Goal: Task Accomplishment & Management: Manage account settings

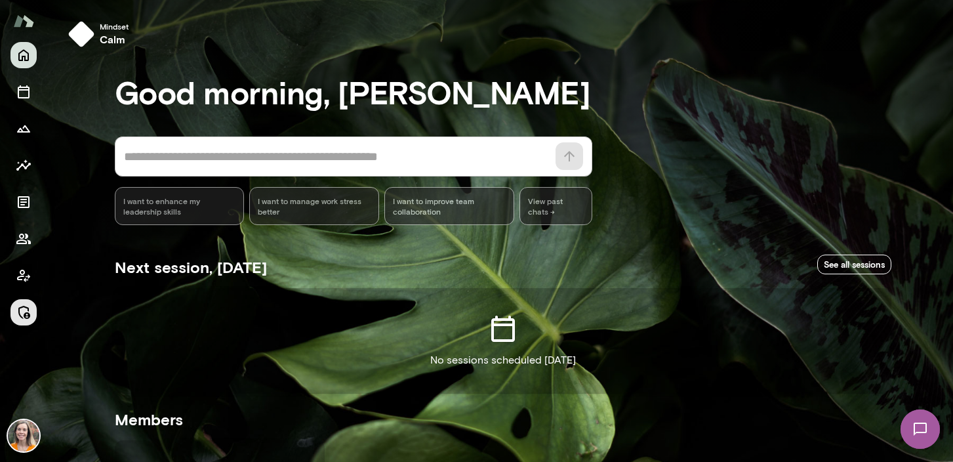
click at [24, 322] on button "Manage" at bounding box center [23, 312] width 26 height 26
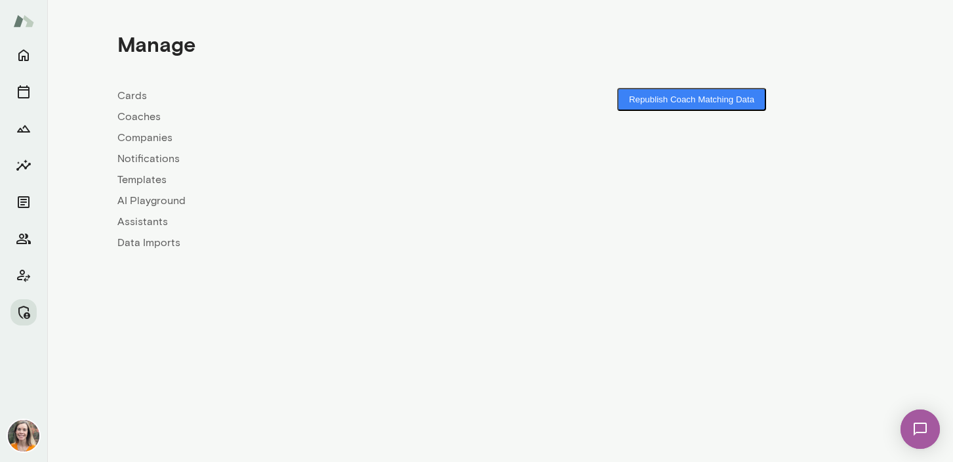
click at [138, 113] on link "Coaches" at bounding box center [308, 117] width 383 height 16
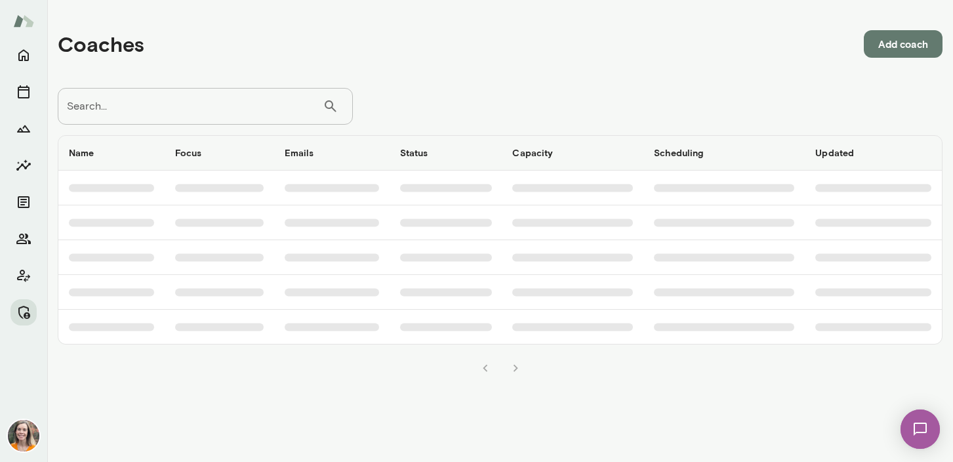
click at [170, 112] on input "Search..." at bounding box center [190, 106] width 265 height 37
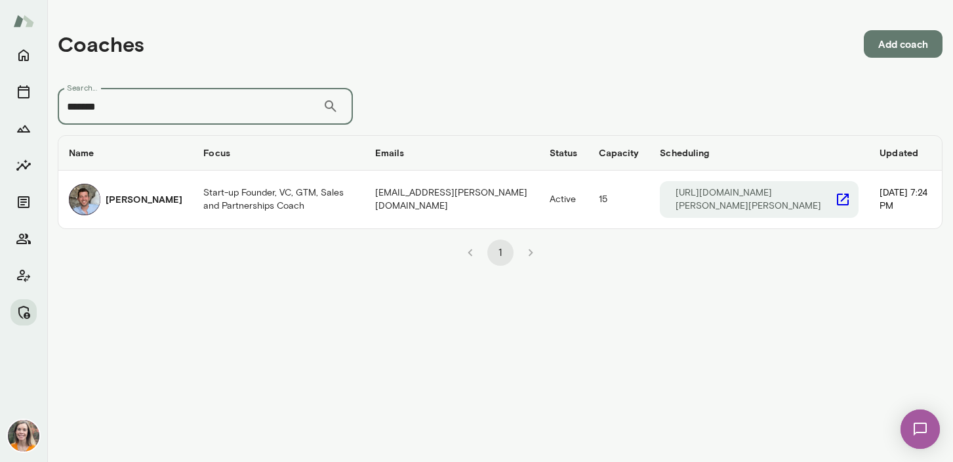
type input "*******"
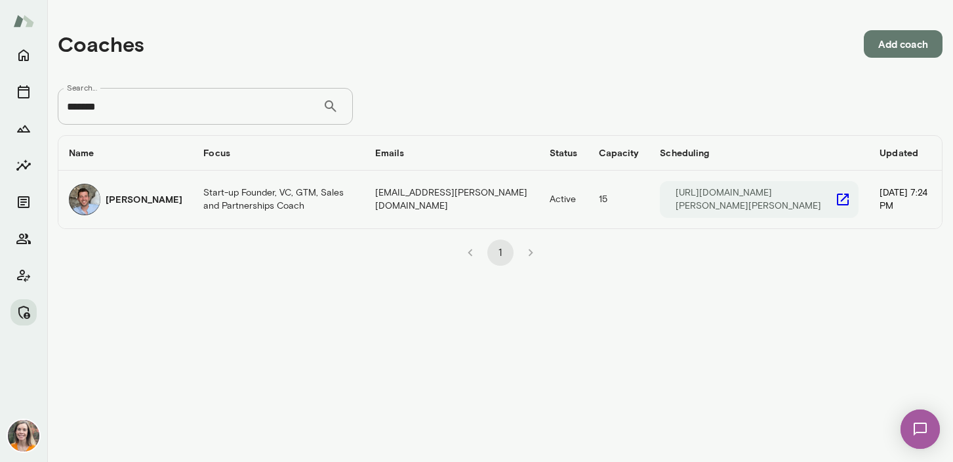
click at [159, 201] on h6 "David Sferlazza" at bounding box center [144, 199] width 77 height 13
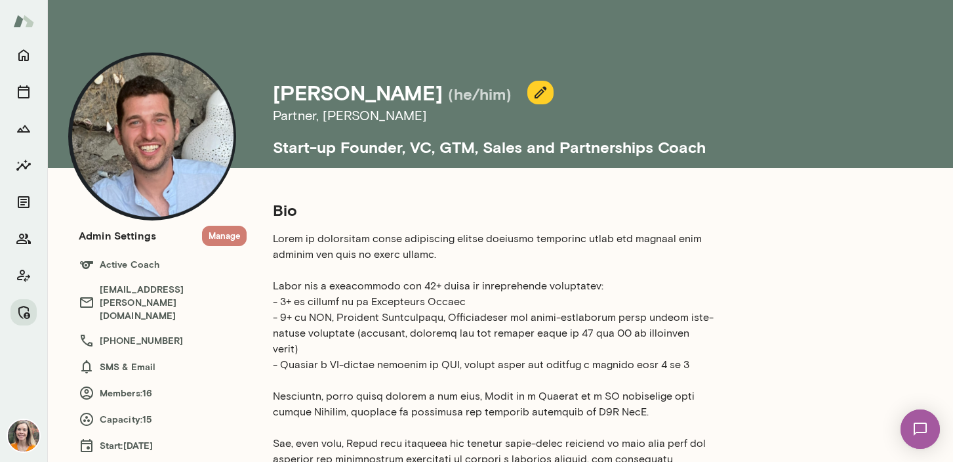
click at [225, 232] on button "Manage" at bounding box center [224, 236] width 45 height 20
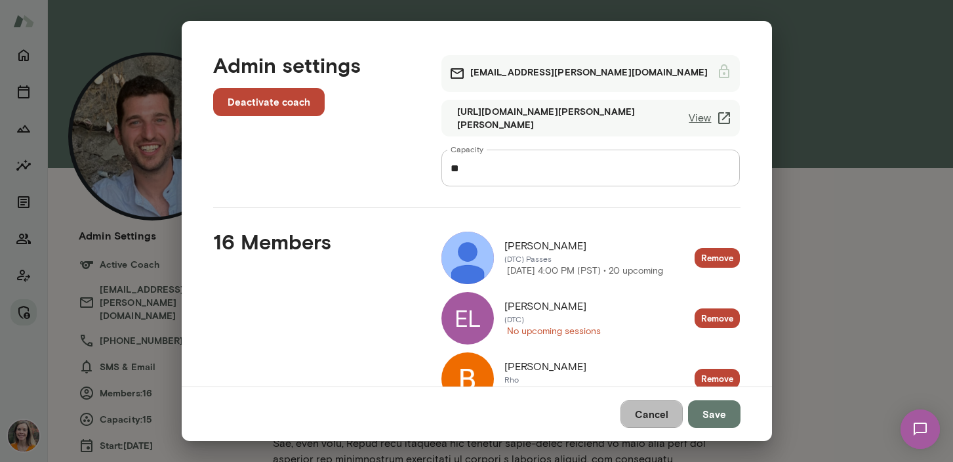
click at [657, 411] on button "Cancel" at bounding box center [652, 414] width 62 height 28
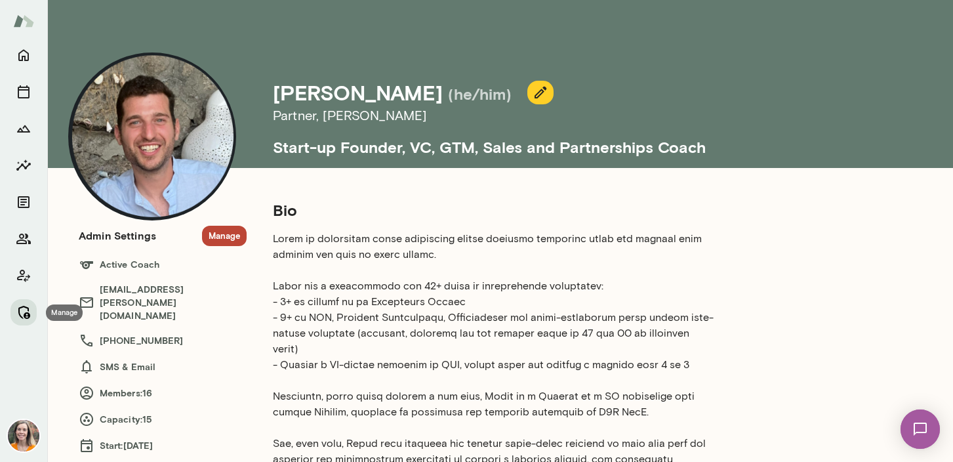
click at [22, 314] on icon "Manage" at bounding box center [24, 312] width 16 height 16
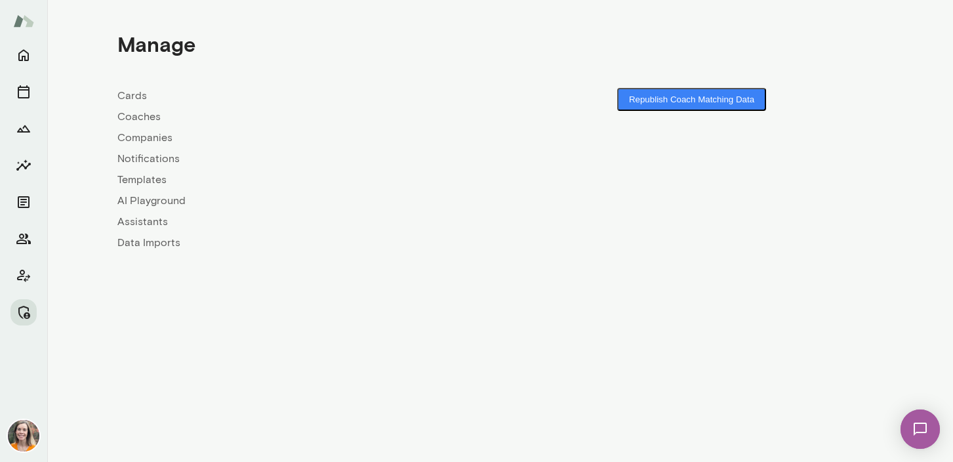
click at [134, 115] on link "Coaches" at bounding box center [308, 117] width 383 height 16
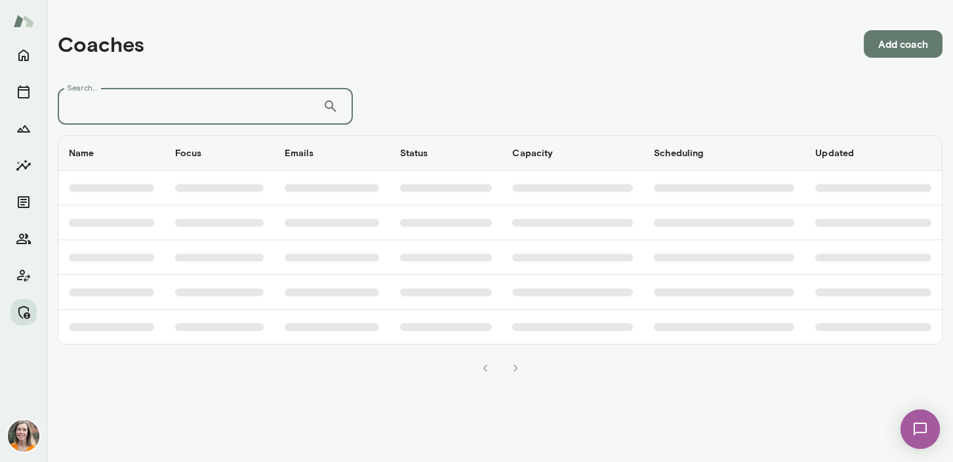
click at [152, 100] on input "Search..." at bounding box center [190, 106] width 265 height 37
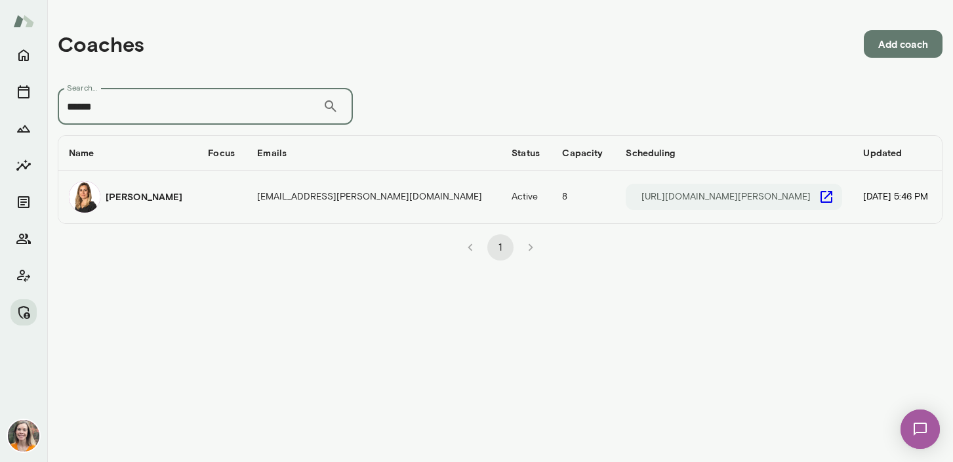
type input "******"
click at [147, 211] on div "Alexis Kavazanjian" at bounding box center [128, 196] width 118 height 31
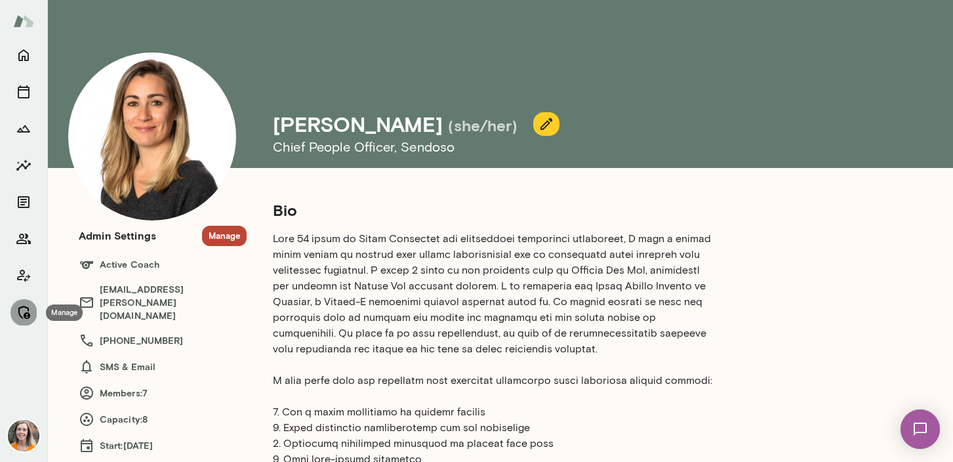
click at [23, 314] on icon "Manage" at bounding box center [24, 312] width 16 height 16
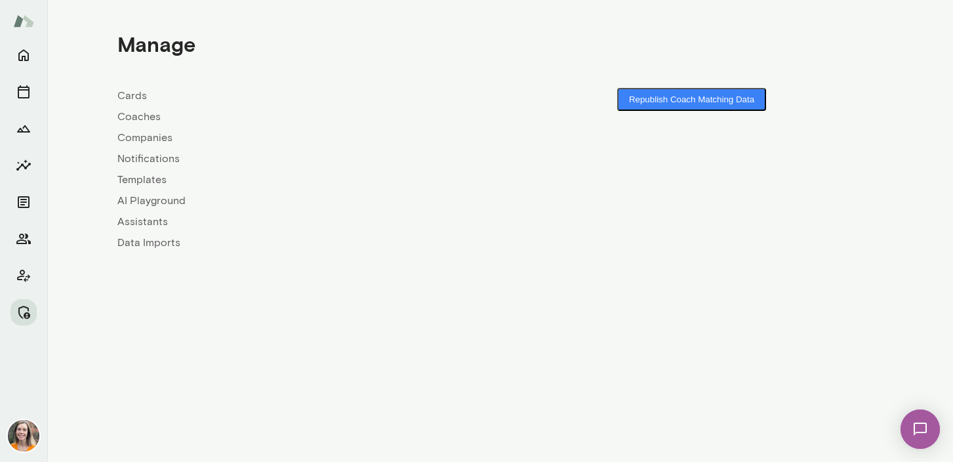
click at [129, 119] on link "Coaches" at bounding box center [308, 117] width 383 height 16
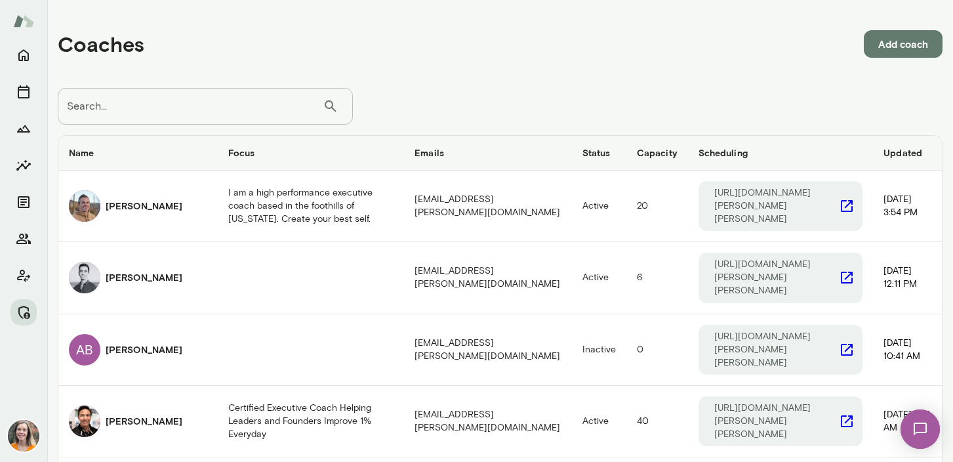
click at [155, 111] on input "Search..." at bounding box center [190, 106] width 265 height 37
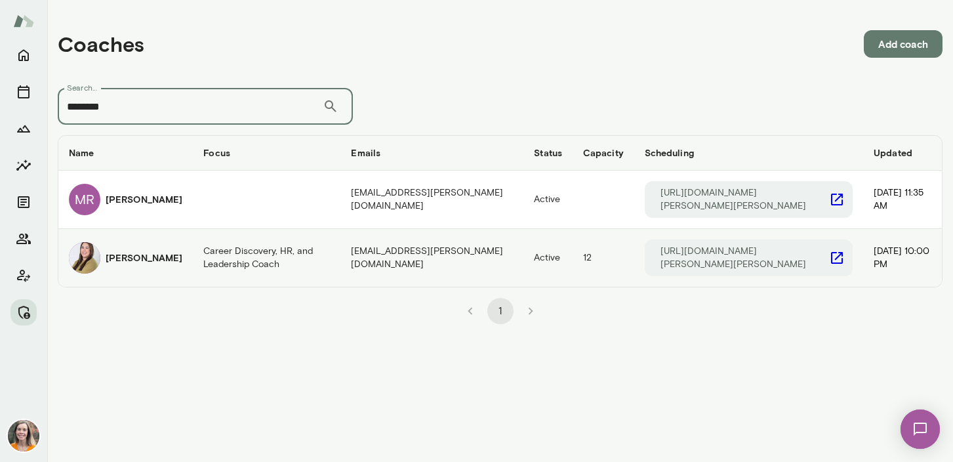
type input "********"
click at [142, 266] on div "Michelle Doan" at bounding box center [126, 257] width 114 height 31
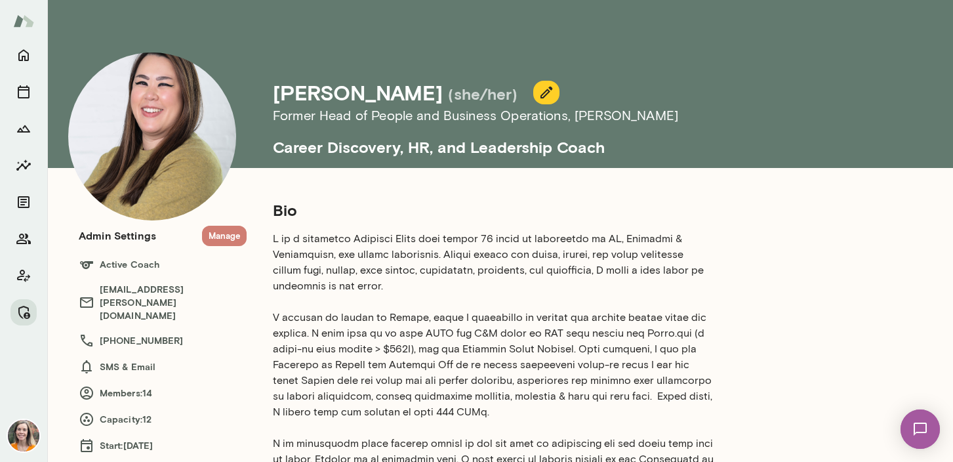
click at [219, 236] on button "Manage" at bounding box center [224, 236] width 45 height 20
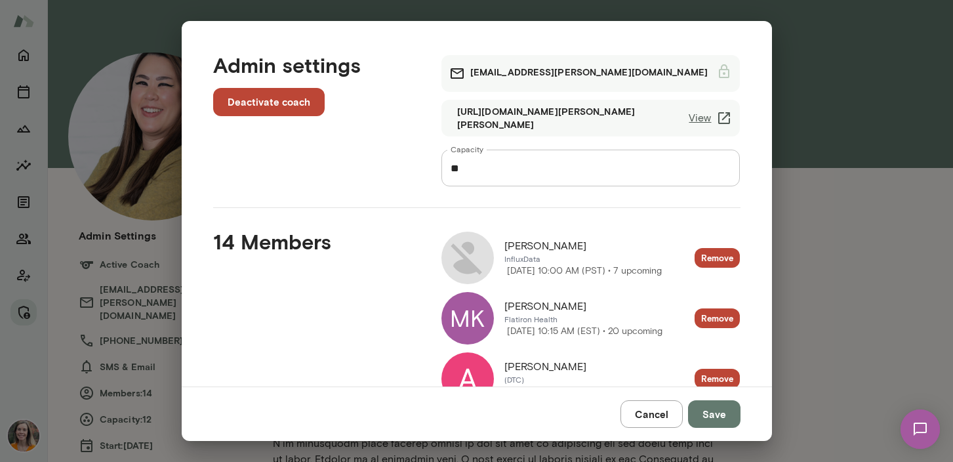
click at [169, 249] on div "Admin settings Deactivate coach michelledoan@mento.co https://cal.mento.co/mich…" at bounding box center [476, 231] width 953 height 462
click at [656, 407] on button "Cancel" at bounding box center [652, 414] width 62 height 28
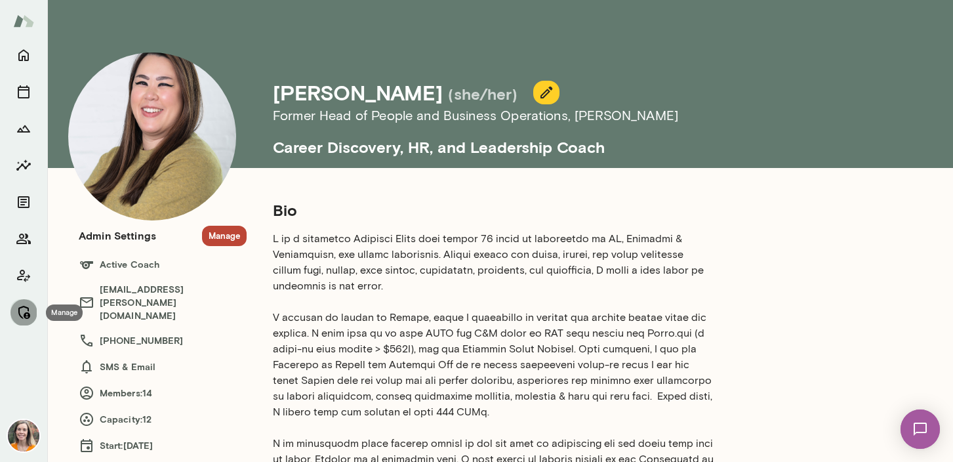
click at [20, 308] on icon "Manage" at bounding box center [24, 312] width 16 height 16
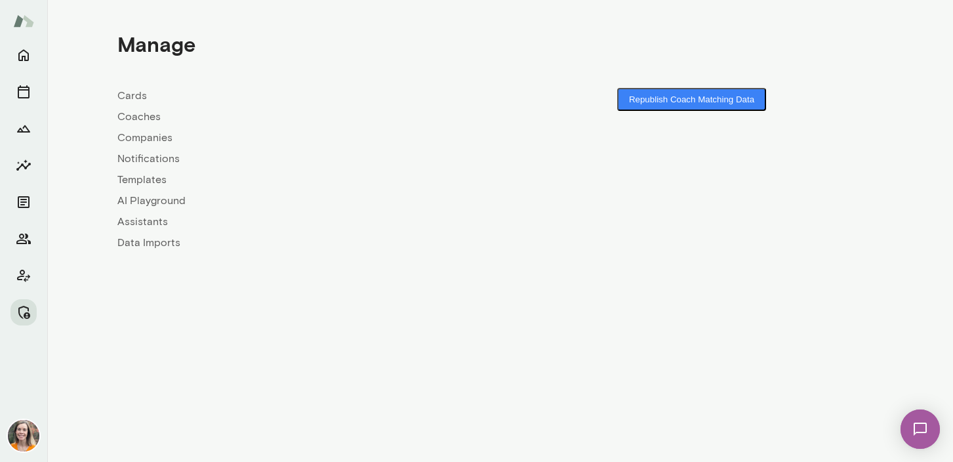
click at [141, 117] on link "Coaches" at bounding box center [308, 117] width 383 height 16
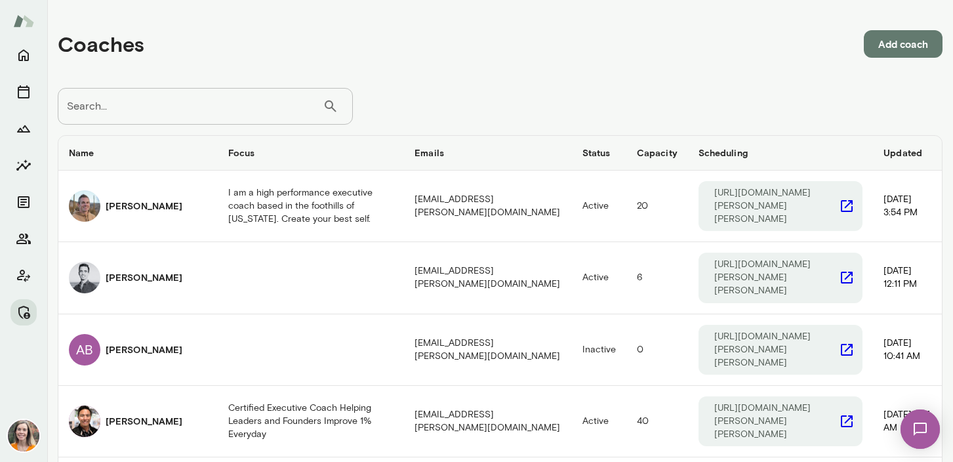
click at [157, 106] on input "Search..." at bounding box center [190, 106] width 265 height 37
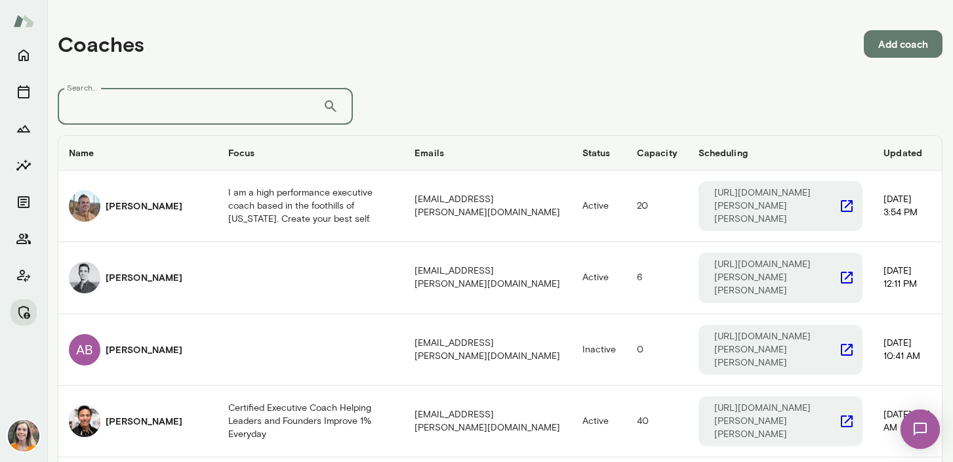
type input "*"
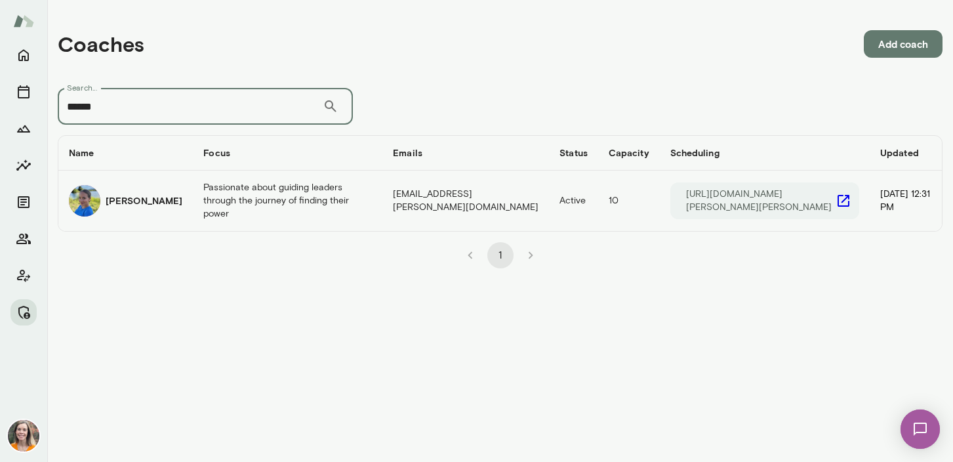
type input "******"
click at [286, 192] on td "Passionate about guiding leaders through the journey of finding their power" at bounding box center [288, 201] width 190 height 60
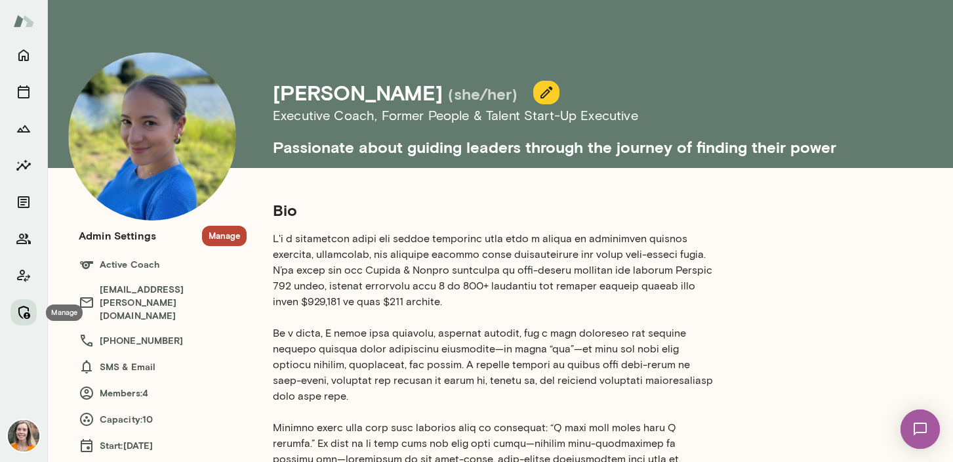
click at [18, 312] on icon "Manage" at bounding box center [24, 312] width 16 height 16
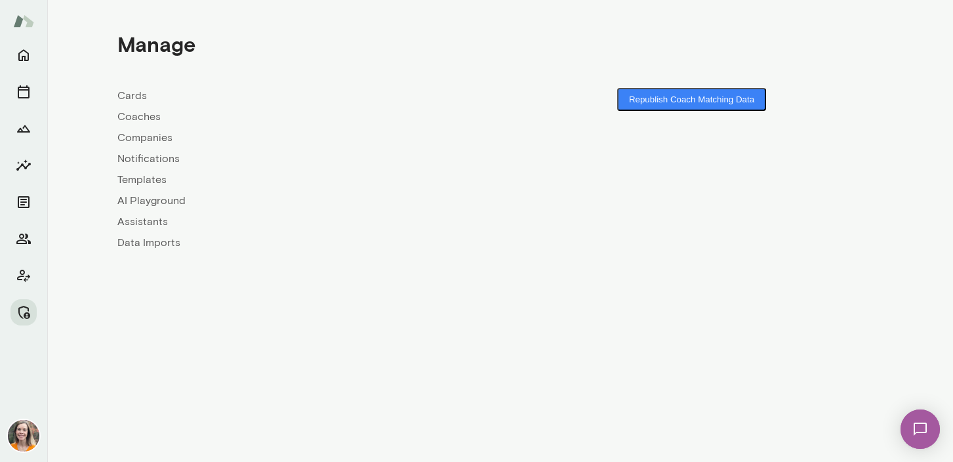
click at [133, 119] on link "Coaches" at bounding box center [308, 117] width 383 height 16
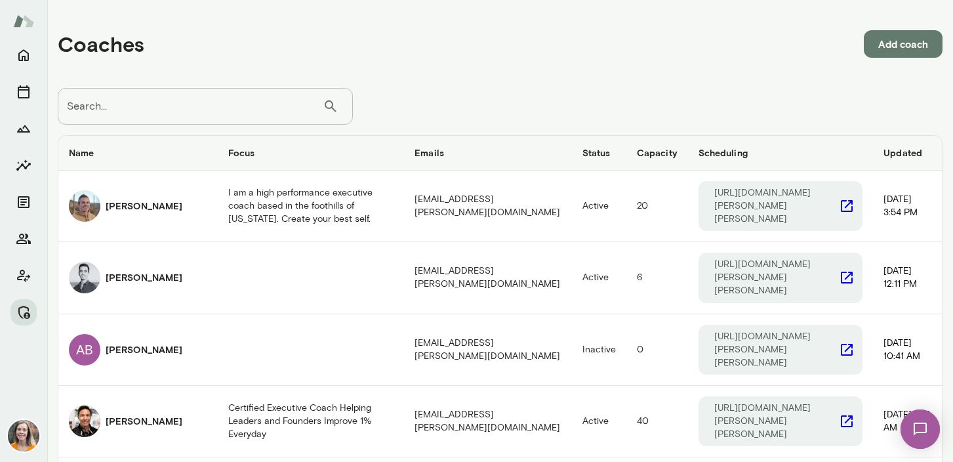
click at [163, 102] on input "Search..." at bounding box center [190, 106] width 265 height 37
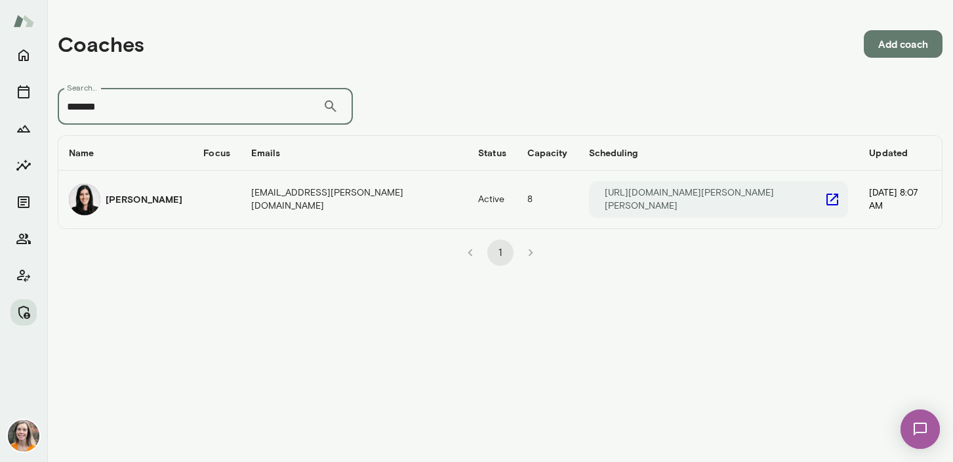
type input "*******"
click at [182, 196] on div "Katrina Bilella" at bounding box center [126, 199] width 114 height 31
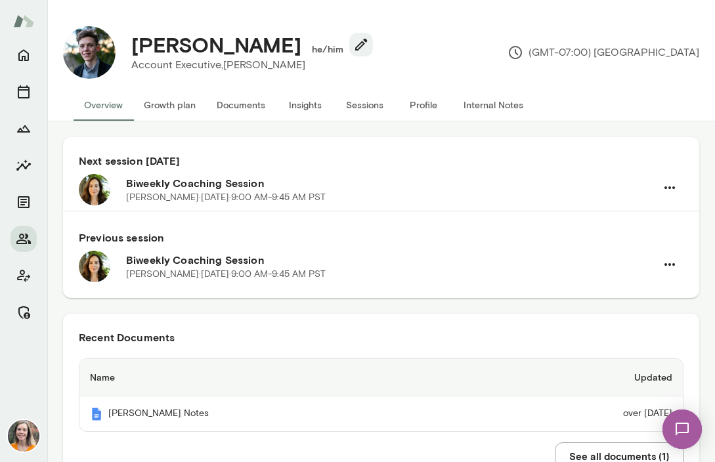
scroll to position [13, 0]
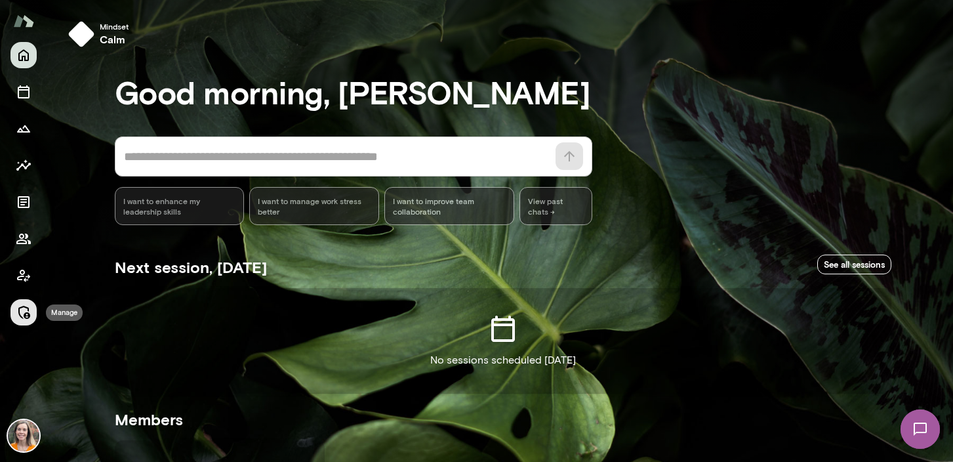
click at [28, 314] on icon "Manage" at bounding box center [24, 312] width 12 height 13
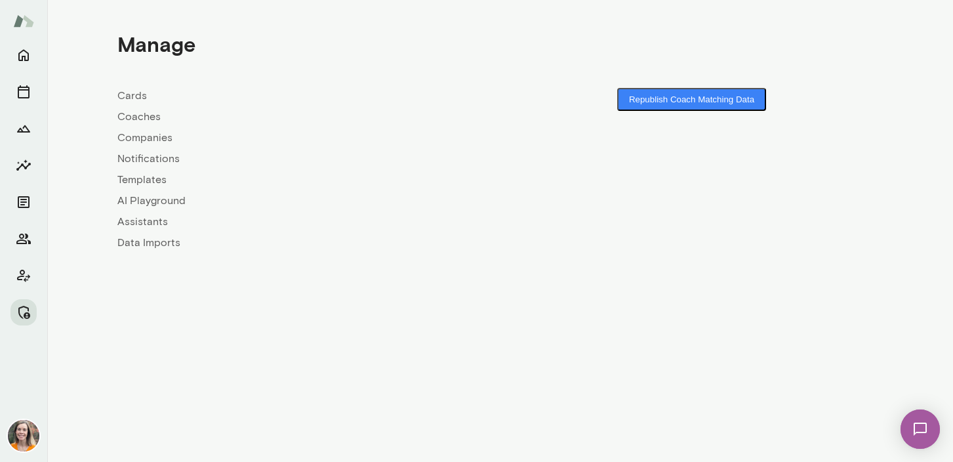
click at [144, 115] on link "Coaches" at bounding box center [308, 117] width 383 height 16
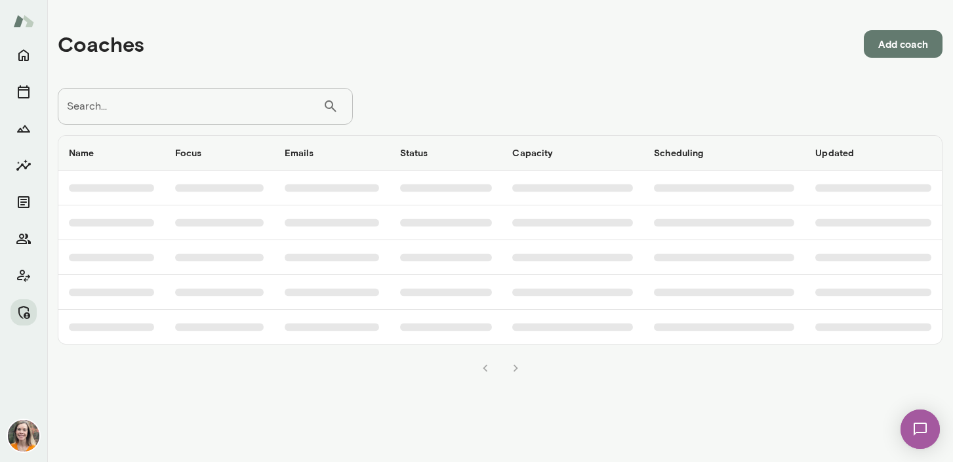
click at [168, 109] on input "Search..." at bounding box center [190, 106] width 265 height 37
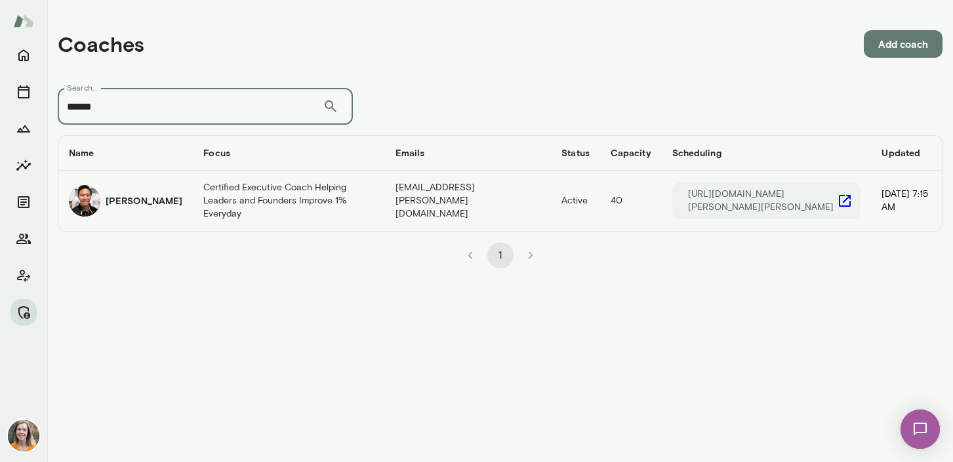
type input "******"
click at [248, 207] on td "Certified Executive Coach Helping Leaders and Founders Improve 1% Everyday" at bounding box center [289, 201] width 192 height 60
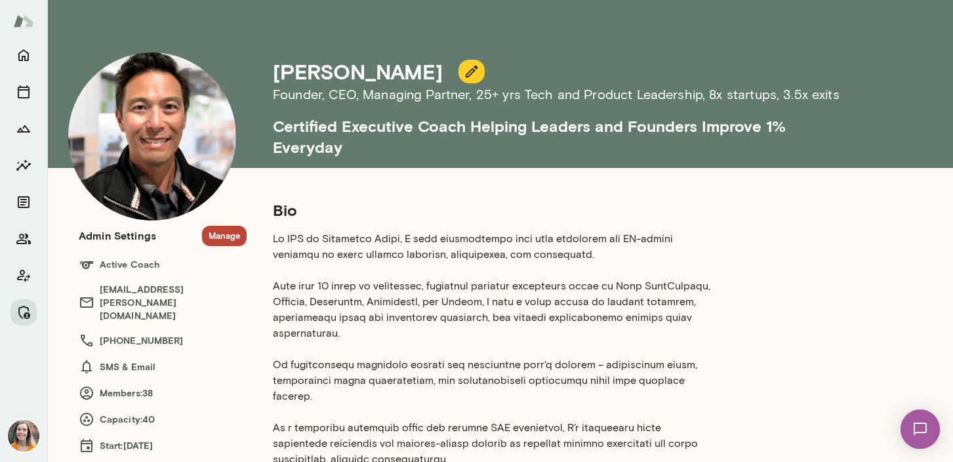
click at [220, 240] on button "Manage" at bounding box center [224, 236] width 45 height 20
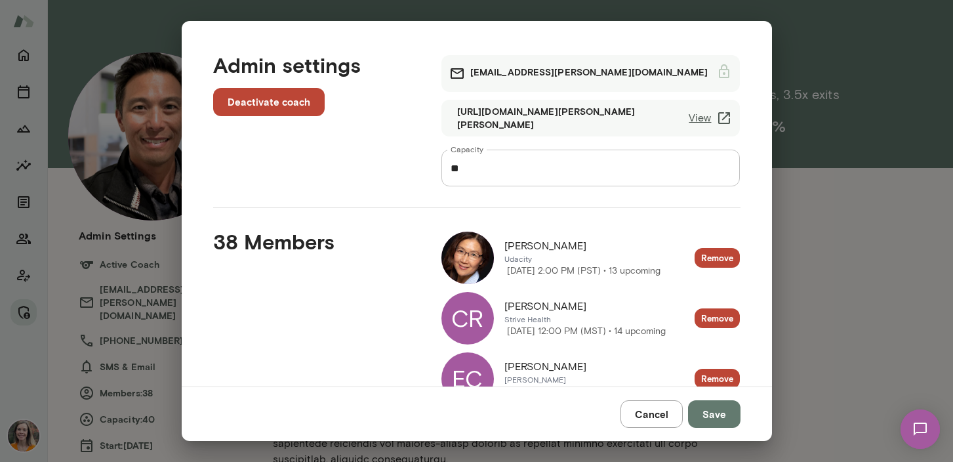
click at [658, 411] on button "Cancel" at bounding box center [652, 414] width 62 height 28
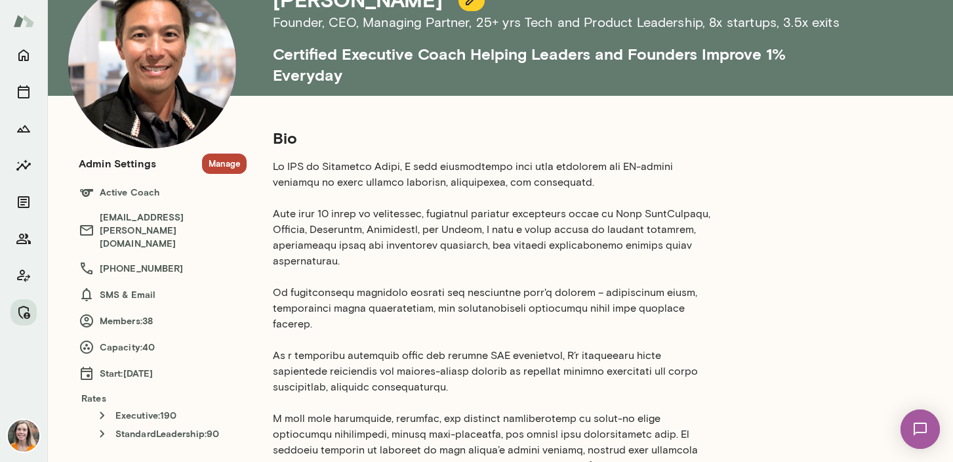
scroll to position [84, 0]
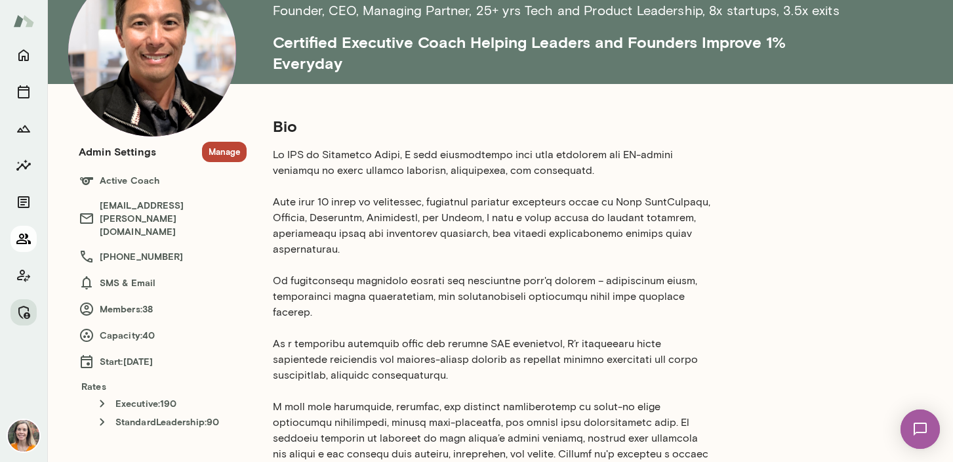
click at [26, 238] on icon "Members" at bounding box center [24, 239] width 16 height 16
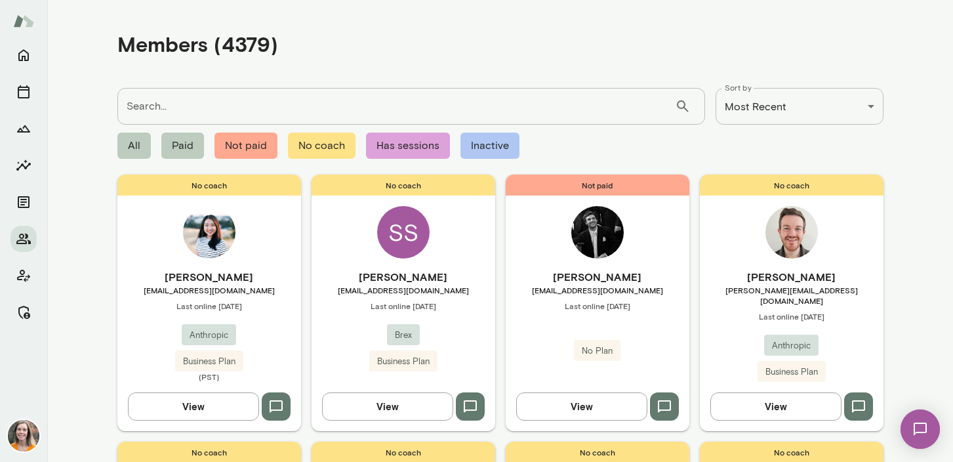
click at [354, 100] on input "Search..." at bounding box center [396, 106] width 558 height 37
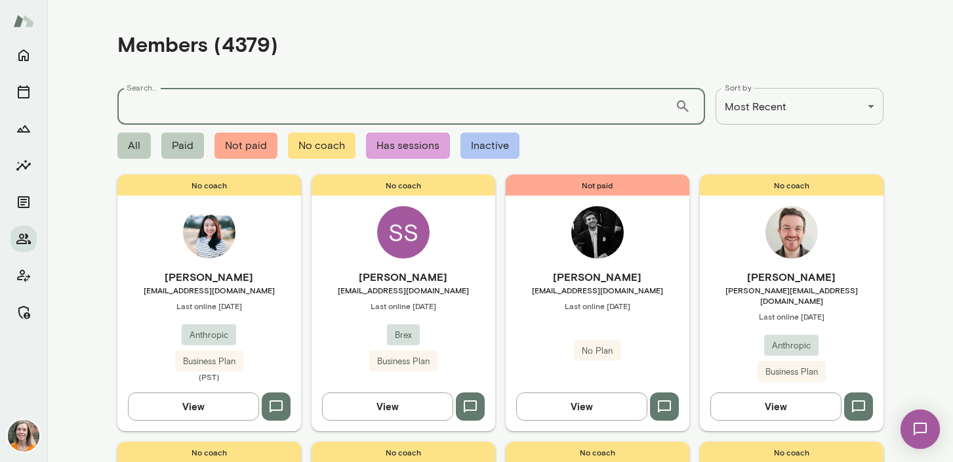
paste input "**********"
type input "**********"
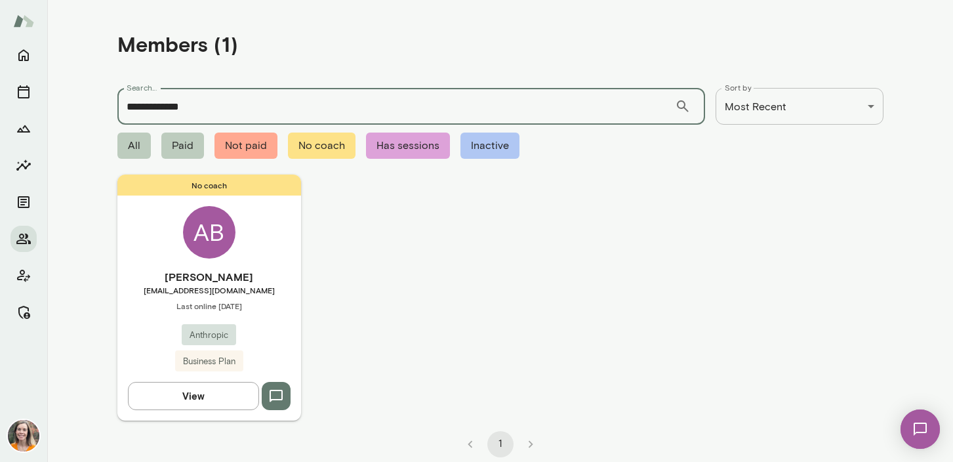
click at [277, 261] on div "No coach AB Avital Balwit avital@anthropic.com Last online September 16 Anthrop…" at bounding box center [209, 297] width 184 height 245
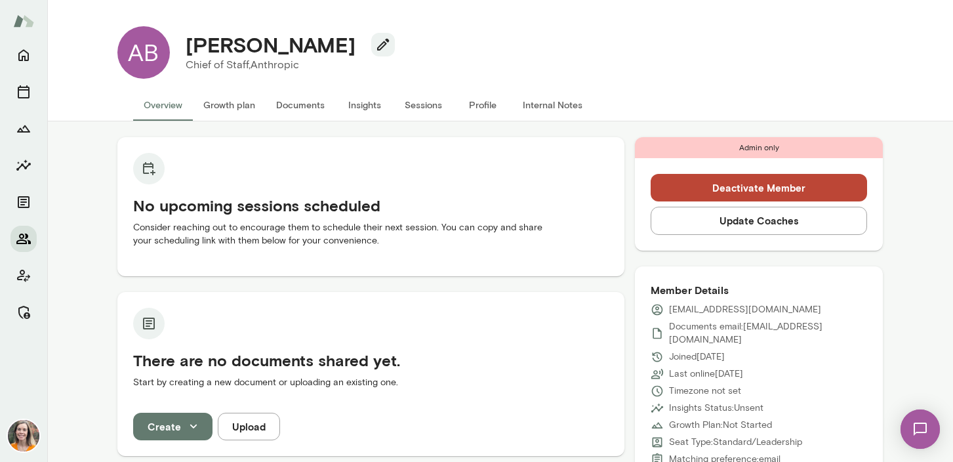
click at [20, 239] on icon "Members" at bounding box center [24, 239] width 16 height 16
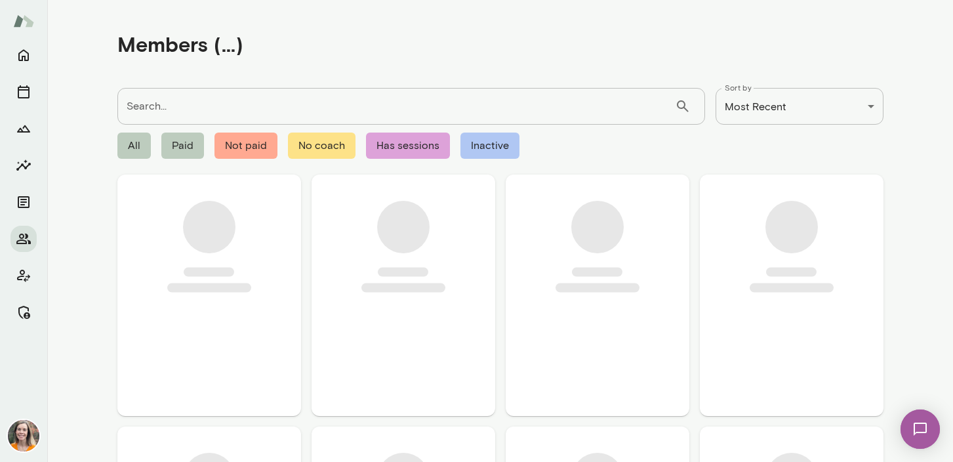
click at [170, 110] on input "Search..." at bounding box center [396, 106] width 558 height 37
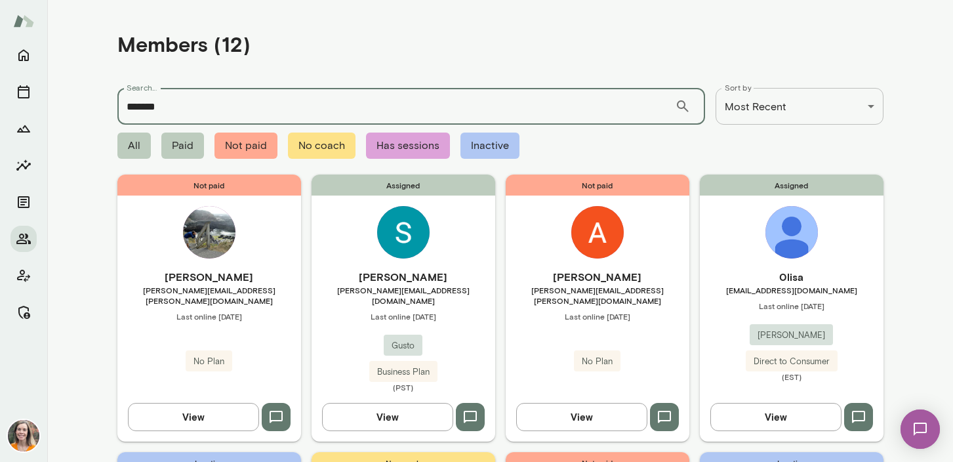
type input "*******"
click at [22, 313] on icon "Manage" at bounding box center [24, 312] width 16 height 16
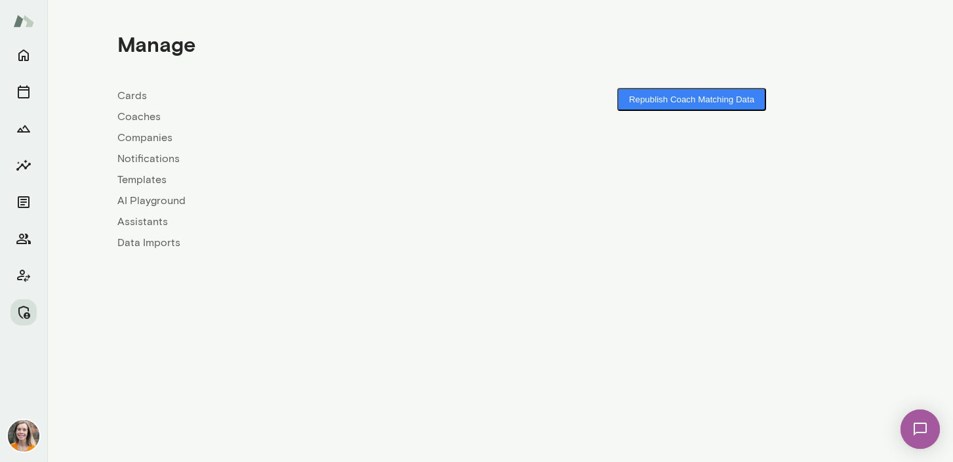
click at [143, 119] on link "Coaches" at bounding box center [308, 117] width 383 height 16
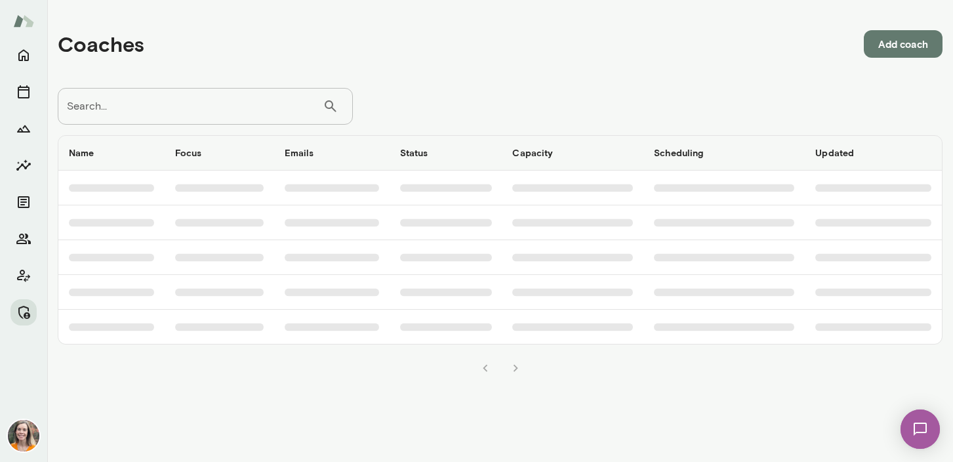
click at [158, 103] on input "Search..." at bounding box center [190, 106] width 265 height 37
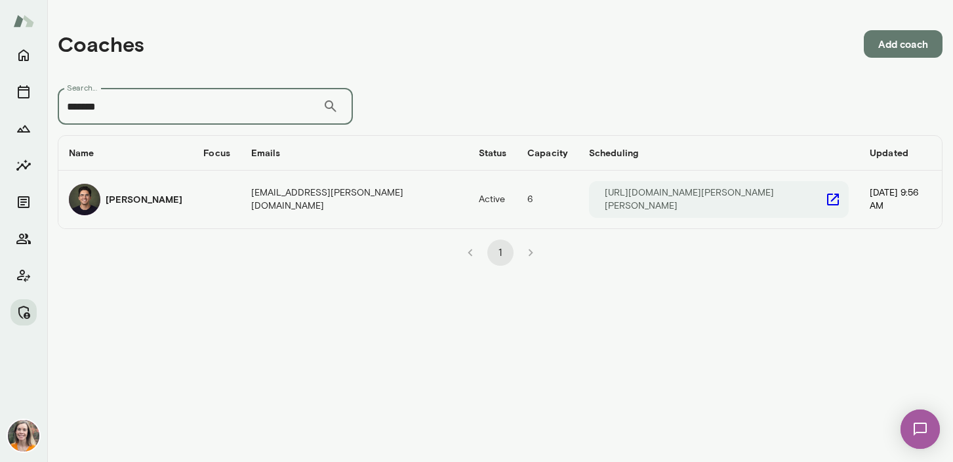
type input "*******"
click at [182, 199] on div "Stephen Salinas" at bounding box center [126, 199] width 114 height 31
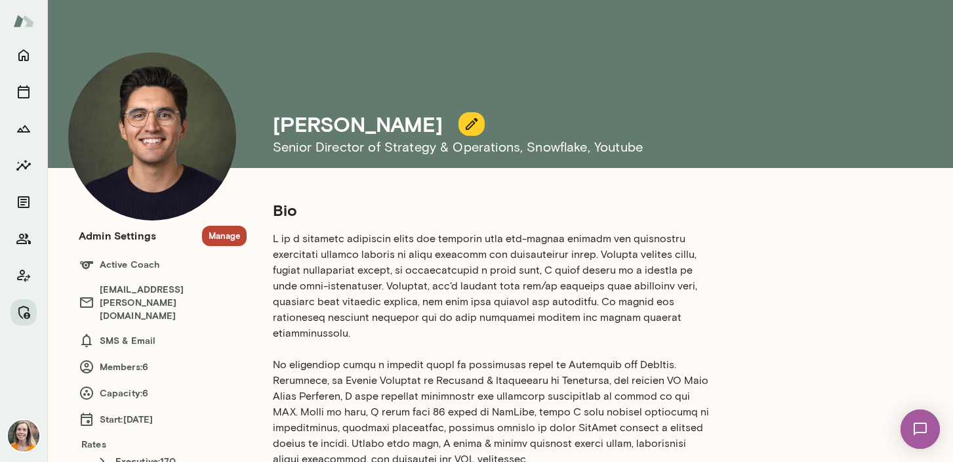
click at [224, 234] on button "Manage" at bounding box center [224, 236] width 45 height 20
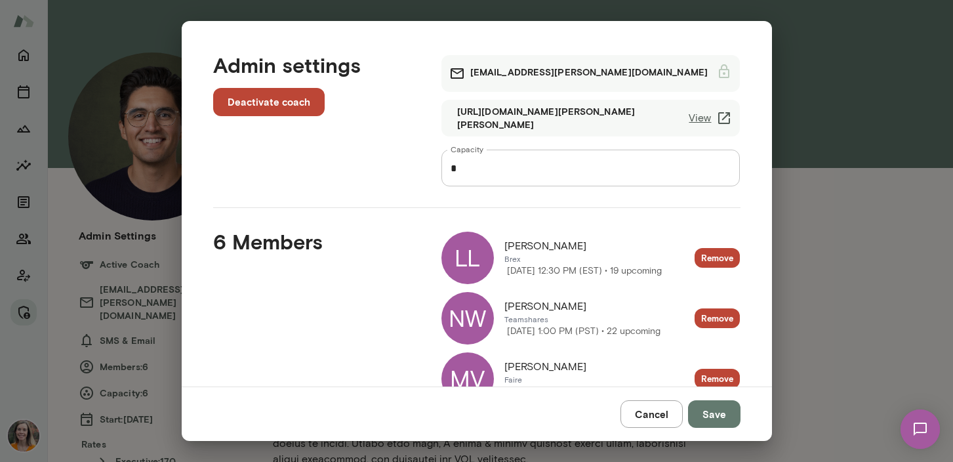
click at [649, 413] on button "Cancel" at bounding box center [652, 414] width 62 height 28
